Goal: Information Seeking & Learning: Learn about a topic

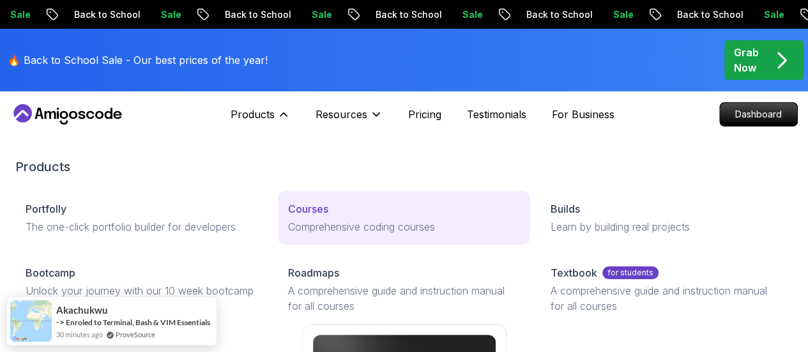
click at [278, 238] on link "Courses Comprehensive coding courses" at bounding box center [404, 218] width 252 height 54
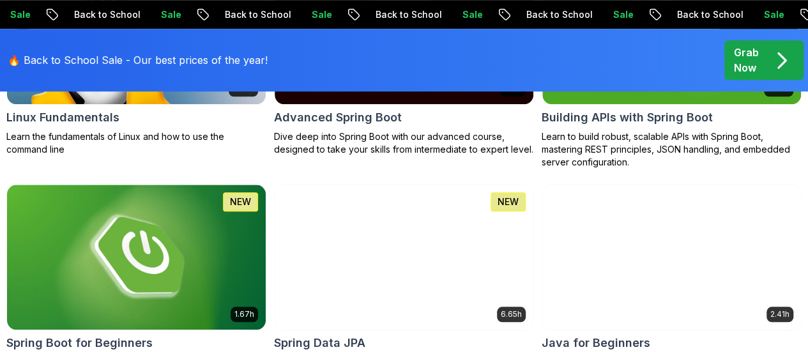
scroll to position [605, 0]
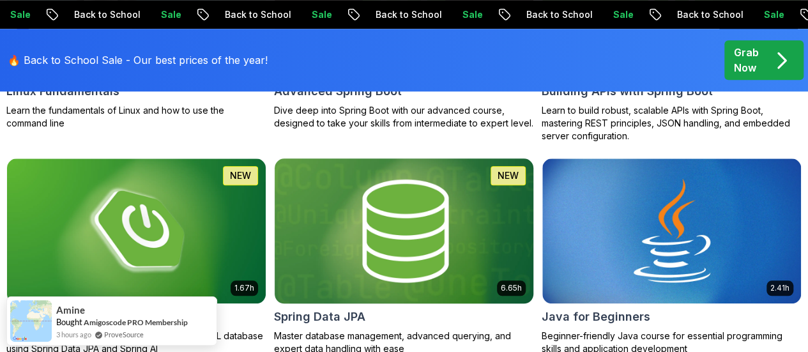
click at [479, 174] on img at bounding box center [404, 231] width 272 height 152
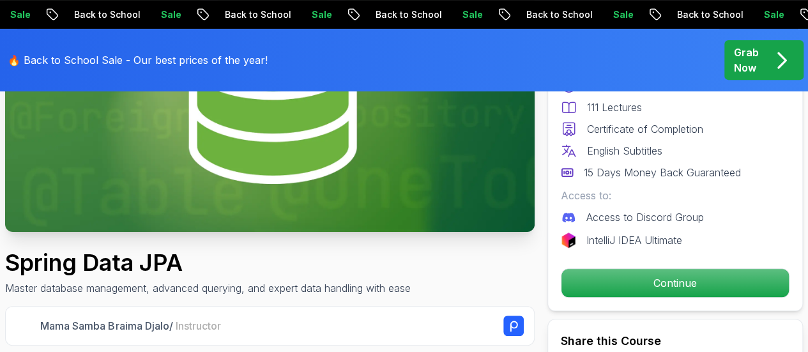
scroll to position [235, 0]
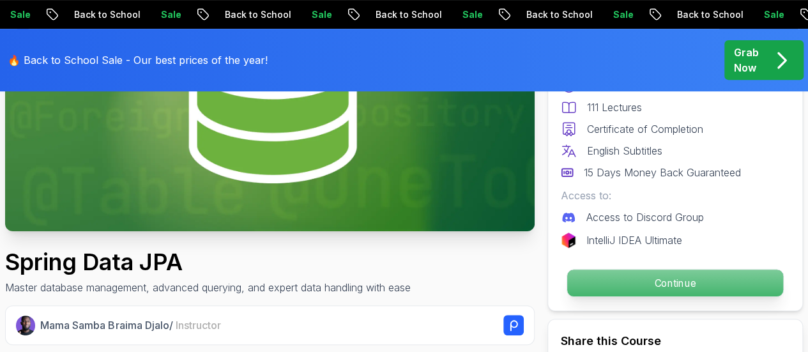
click at [610, 286] on p "Continue" at bounding box center [675, 283] width 216 height 27
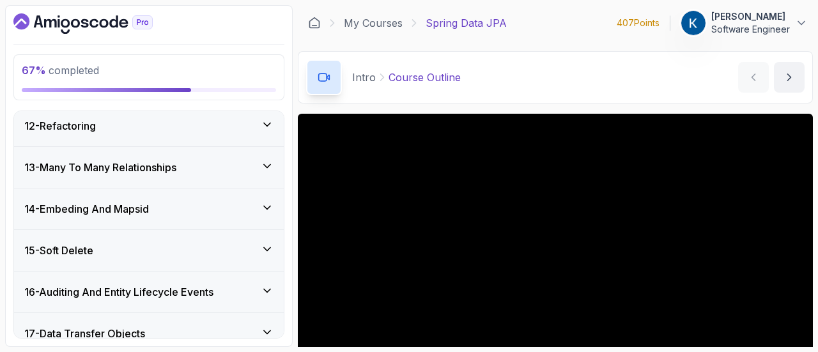
scroll to position [670, 0]
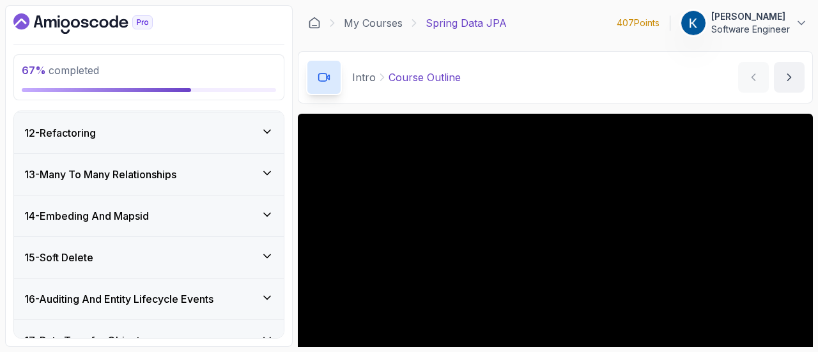
click at [193, 215] on div "14 - Embeding And Mapsid" at bounding box center [148, 215] width 249 height 15
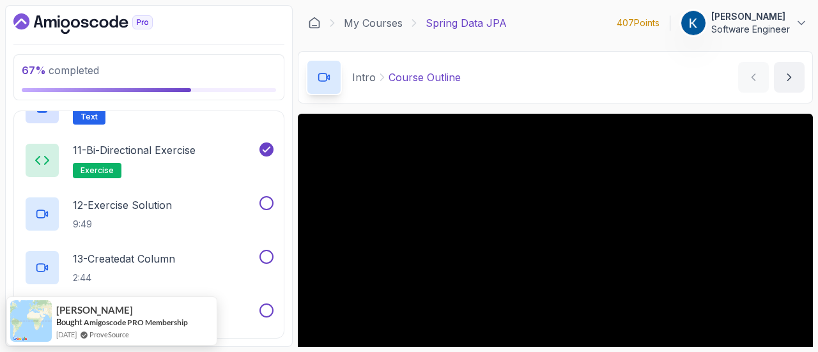
scroll to position [1096, 0]
click at [266, 199] on button at bounding box center [266, 203] width 14 height 14
click at [203, 213] on div "12 - Exercise Solution 9:49" at bounding box center [140, 214] width 233 height 36
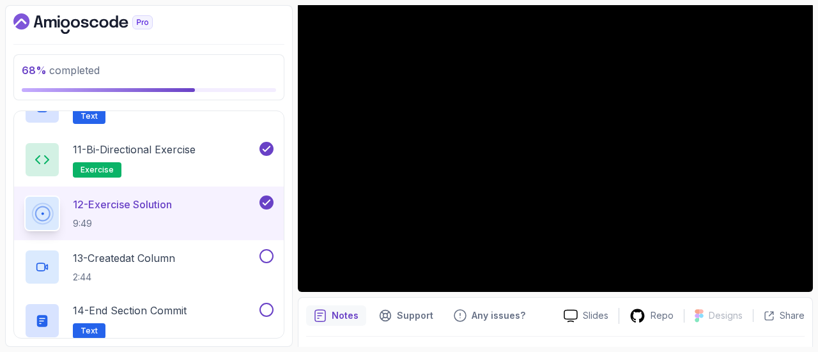
scroll to position [112, 0]
